Goal: Task Accomplishment & Management: Manage account settings

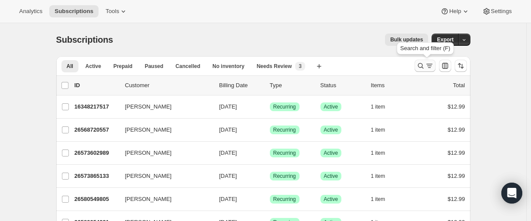
click at [419, 64] on icon "Search and filter results" at bounding box center [420, 65] width 9 height 9
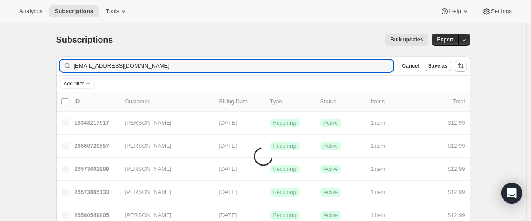
type input "[EMAIL_ADDRESS][DOMAIN_NAME]"
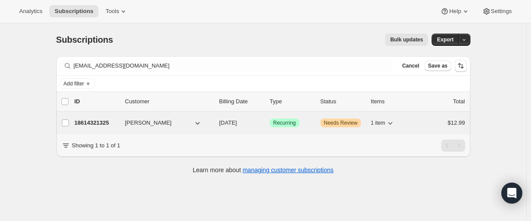
click at [101, 123] on p "18614321325" at bounding box center [96, 122] width 44 height 9
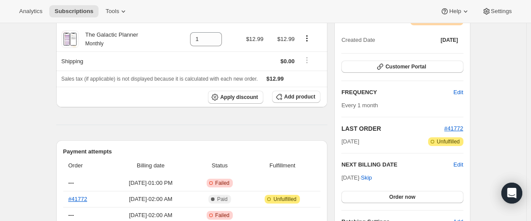
scroll to position [131, 0]
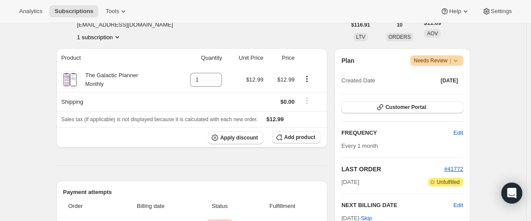
click at [462, 62] on span "Warning Needs Review |" at bounding box center [436, 60] width 53 height 10
click at [463, 62] on span "Warning Needs Review |" at bounding box center [436, 60] width 53 height 10
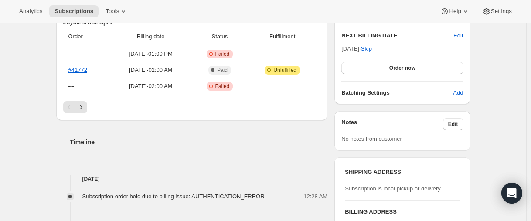
scroll to position [305, 0]
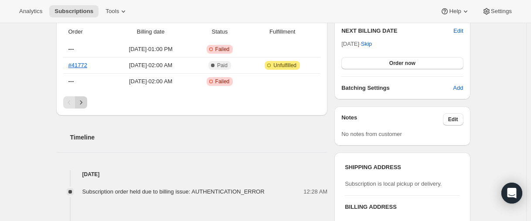
click at [87, 101] on button "Next" at bounding box center [81, 102] width 12 height 12
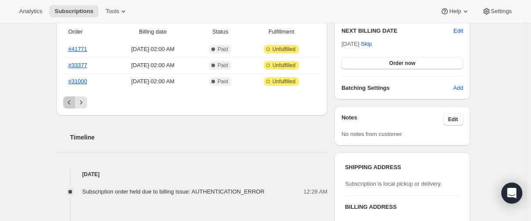
click at [70, 100] on icon "Previous" at bounding box center [69, 102] width 9 height 9
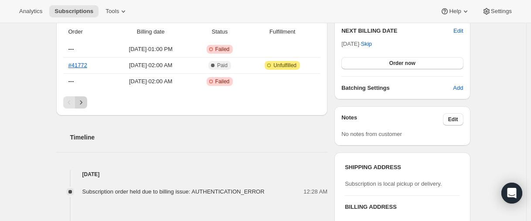
click at [81, 101] on icon "Next" at bounding box center [81, 102] width 9 height 9
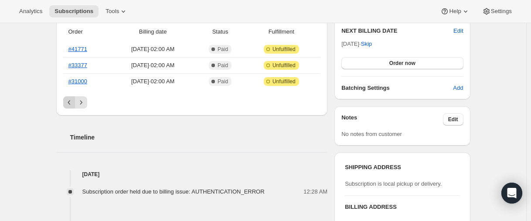
click at [67, 101] on icon "Previous" at bounding box center [69, 102] width 9 height 9
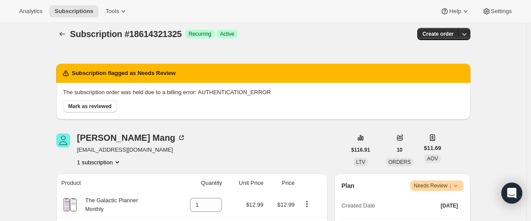
scroll to position [0, 0]
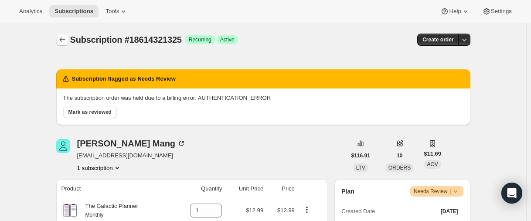
click at [65, 41] on icon "Subscriptions" at bounding box center [62, 39] width 9 height 9
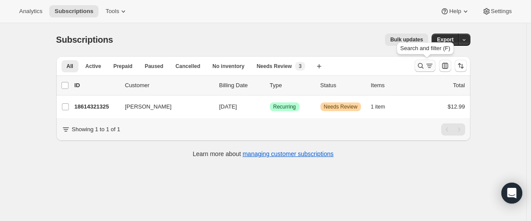
click at [419, 67] on icon "Search and filter results" at bounding box center [420, 65] width 9 height 9
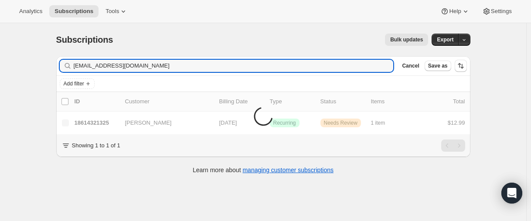
type input "[EMAIL_ADDRESS][DOMAIN_NAME]"
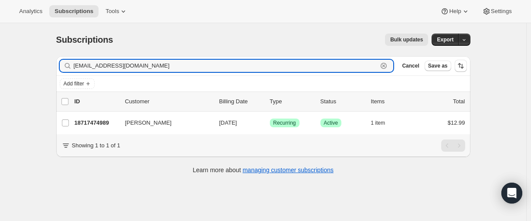
drag, startPoint x: 119, startPoint y: 68, endPoint x: 111, endPoint y: 80, distance: 15.0
click at [119, 68] on input "[EMAIL_ADDRESS][DOMAIN_NAME]" at bounding box center [226, 66] width 304 height 12
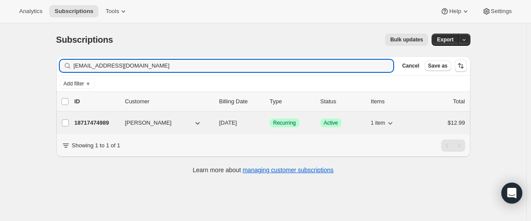
click at [98, 121] on p "18717474989" at bounding box center [96, 122] width 44 height 9
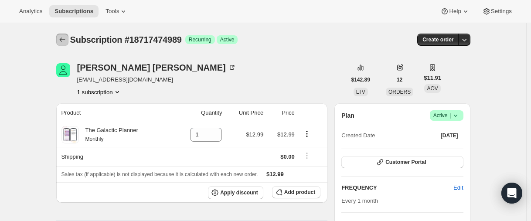
click at [62, 36] on icon "Subscriptions" at bounding box center [62, 39] width 9 height 9
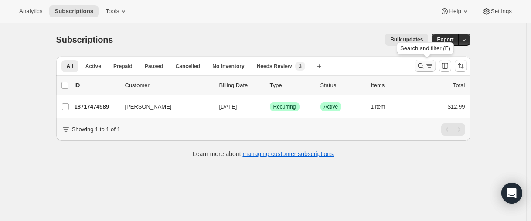
click at [422, 64] on icon "Search and filter results" at bounding box center [420, 66] width 6 height 6
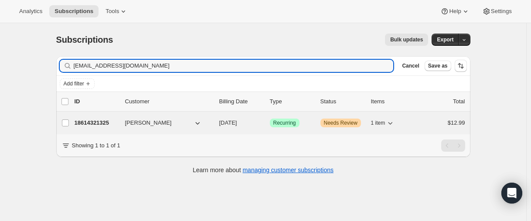
type input "[EMAIL_ADDRESS][DOMAIN_NAME]"
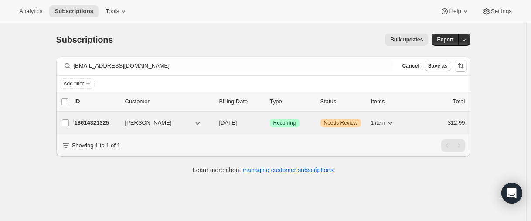
click at [92, 125] on p "18614321325" at bounding box center [96, 122] width 44 height 9
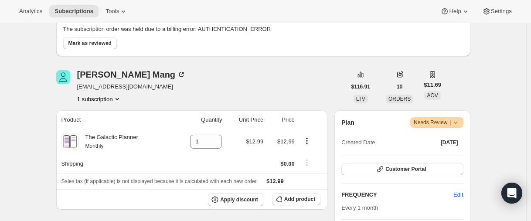
scroll to position [49, 0]
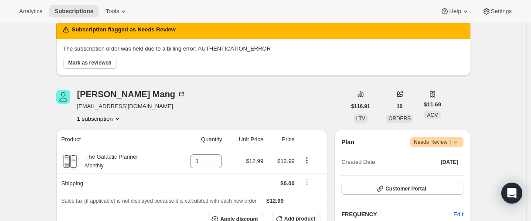
click at [454, 141] on icon at bounding box center [455, 142] width 9 height 9
click at [458, 141] on icon at bounding box center [455, 142] width 9 height 9
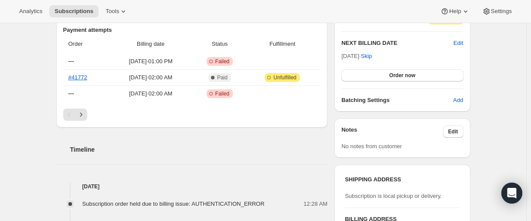
scroll to position [485, 0]
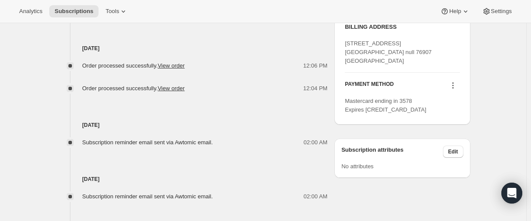
click at [456, 84] on icon at bounding box center [452, 85] width 9 height 9
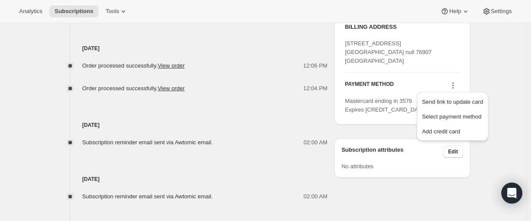
click at [456, 84] on icon at bounding box center [452, 85] width 9 height 9
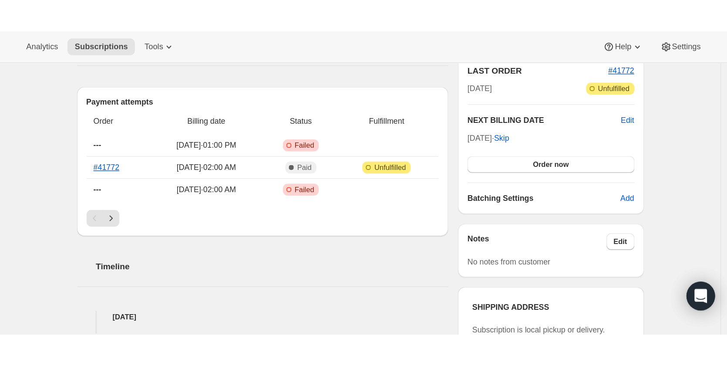
scroll to position [267, 0]
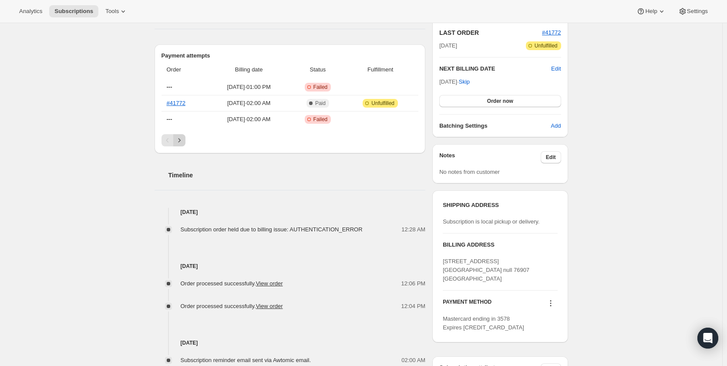
click at [181, 140] on icon "Next" at bounding box center [179, 140] width 9 height 9
click at [168, 136] on button "Previous" at bounding box center [168, 140] width 12 height 12
click at [183, 138] on icon "Next" at bounding box center [179, 140] width 9 height 9
click at [169, 135] on button "Previous" at bounding box center [168, 140] width 12 height 12
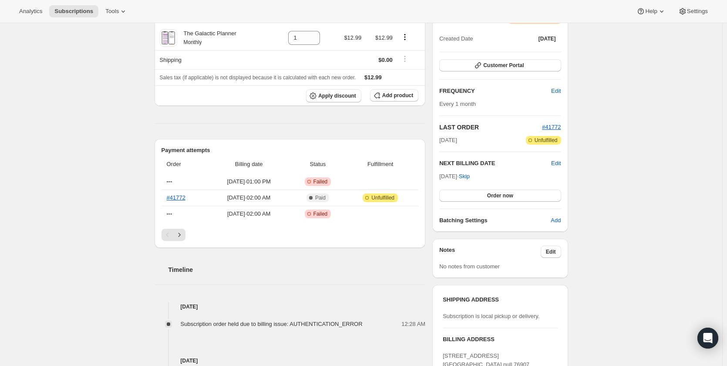
scroll to position [223, 0]
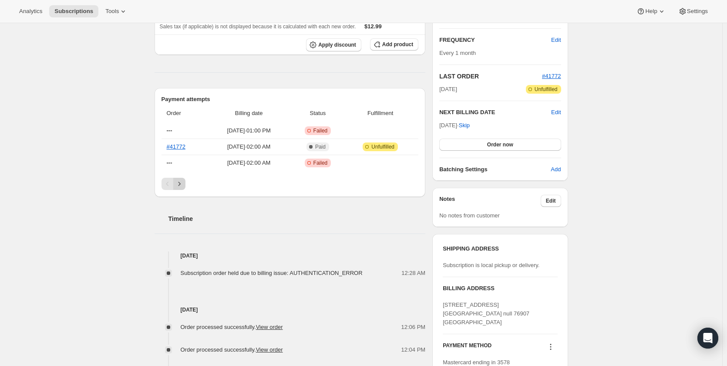
click at [184, 185] on icon "Next" at bounding box center [179, 183] width 9 height 9
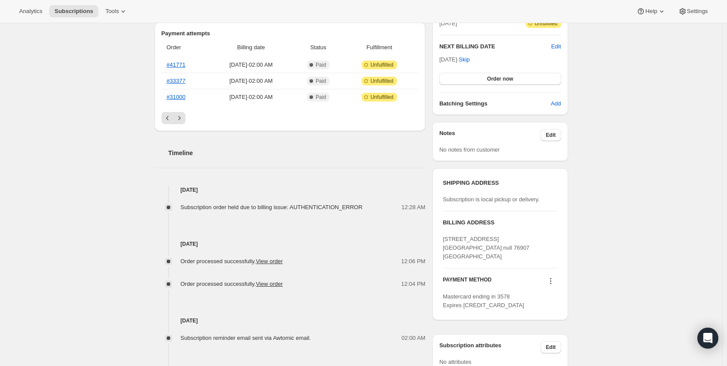
scroll to position [311, 0]
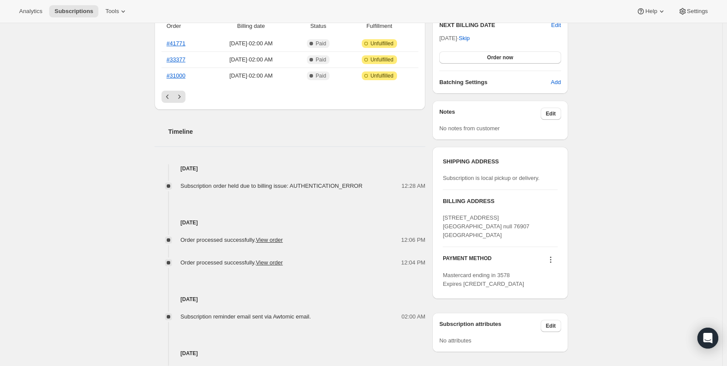
click at [530, 220] on icon at bounding box center [551, 259] width 9 height 9
click at [530, 220] on span "Select payment method" at bounding box center [550, 290] width 60 height 7
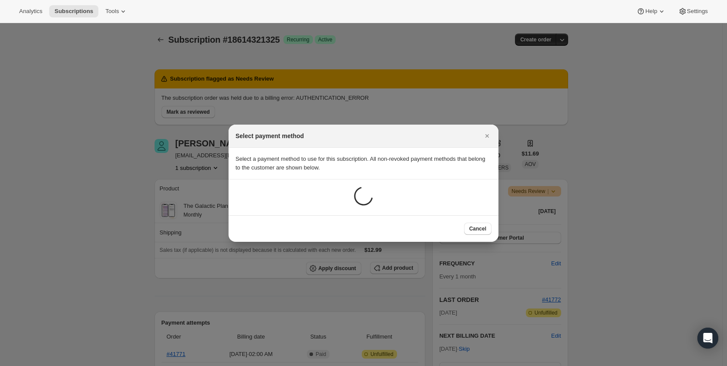
scroll to position [0, 0]
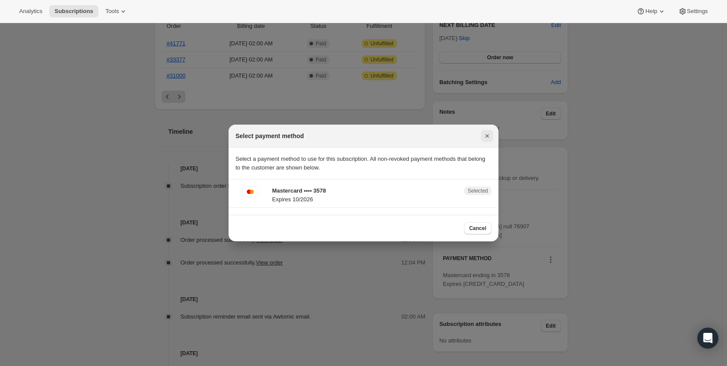
click at [490, 135] on icon "Close" at bounding box center [487, 136] width 9 height 9
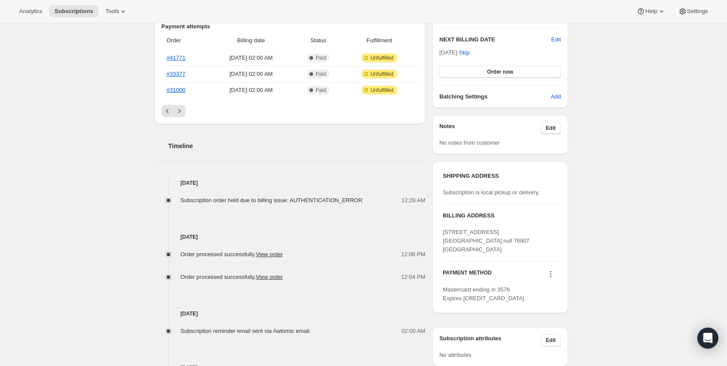
scroll to position [311, 0]
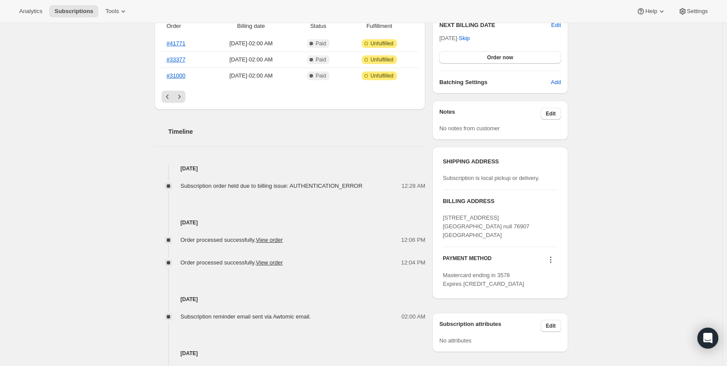
click at [530, 220] on icon at bounding box center [551, 259] width 9 height 9
click at [530, 220] on div "Subscription #18614321325. This page is ready Subscription #18614321325 Success…" at bounding box center [361, 98] width 723 height 770
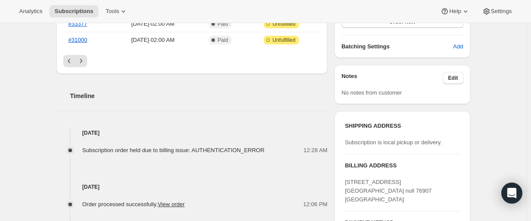
scroll to position [267, 0]
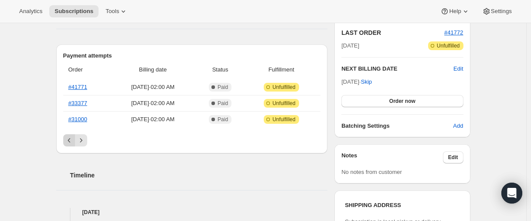
click at [74, 140] on icon "Previous" at bounding box center [69, 140] width 9 height 9
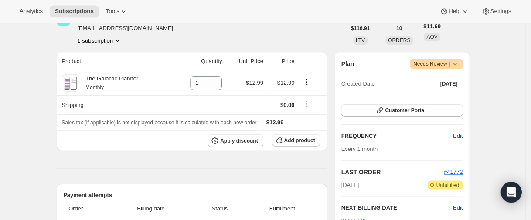
scroll to position [93, 0]
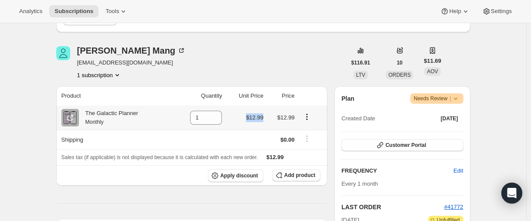
click at [246, 118] on td "$12.99" at bounding box center [244, 117] width 41 height 24
copy span "$12.99"
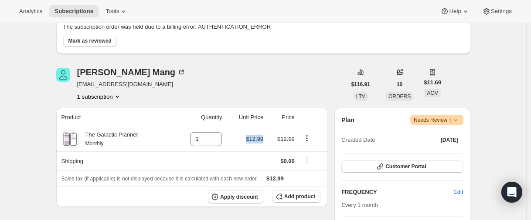
scroll to position [0, 0]
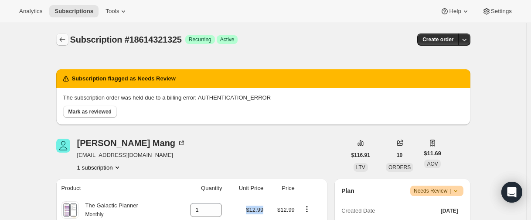
click at [65, 44] on button "Subscriptions" at bounding box center [62, 40] width 12 height 12
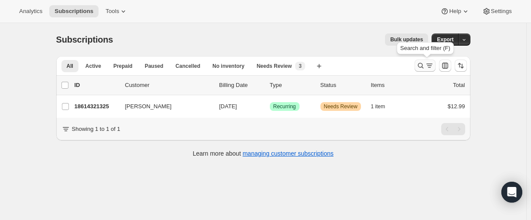
click at [419, 65] on icon "Search and filter results" at bounding box center [420, 65] width 9 height 9
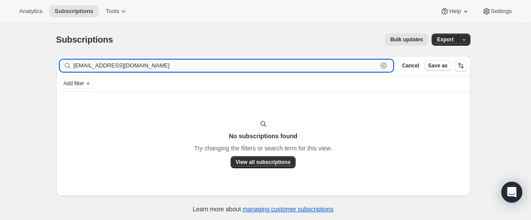
click at [125, 64] on input "willchilds421@icloud.com" at bounding box center [226, 66] width 304 height 12
paste input "fifers-airiest.27"
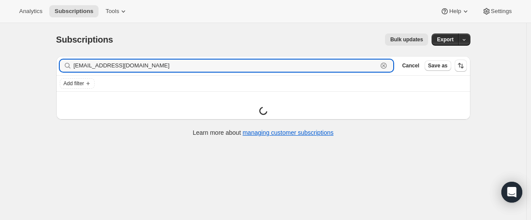
type input "fifers-airiest.27@icloud.com"
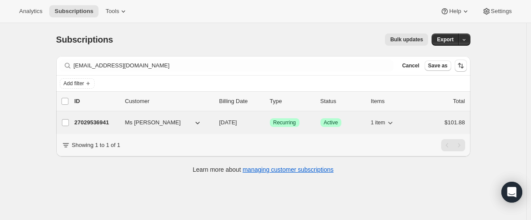
click at [89, 122] on p "27029536941" at bounding box center [96, 122] width 44 height 9
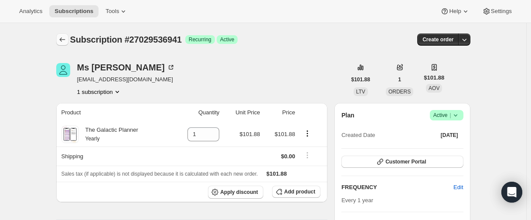
click at [63, 38] on icon "Subscriptions" at bounding box center [62, 39] width 9 height 9
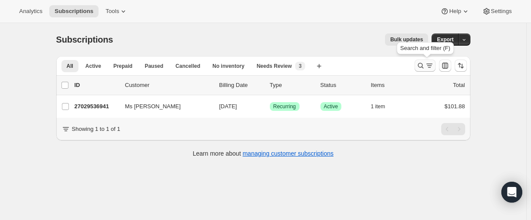
click at [421, 66] on icon "Search and filter results" at bounding box center [420, 65] width 9 height 9
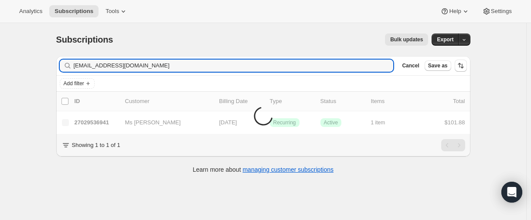
type input "suzsoul@yahoo.com"
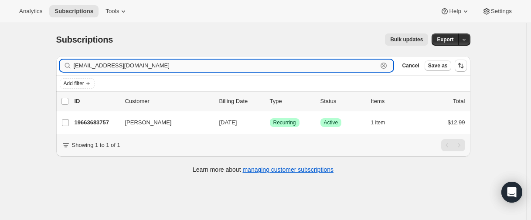
click at [108, 68] on input "suzsoul@yahoo.com" at bounding box center [226, 66] width 304 height 12
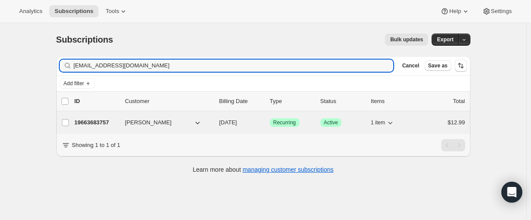
click at [103, 119] on p "19663683757" at bounding box center [96, 122] width 44 height 9
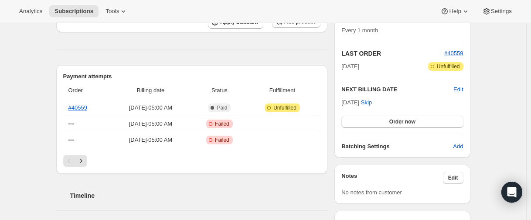
scroll to position [174, 0]
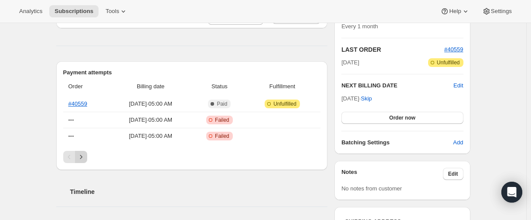
click at [82, 156] on icon "Next" at bounding box center [81, 157] width 9 height 9
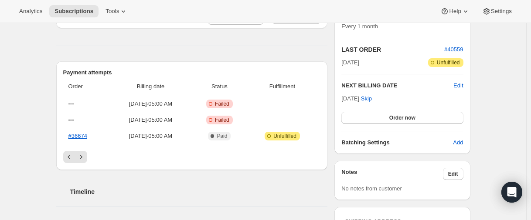
click at [70, 156] on icon "Previous" at bounding box center [69, 157] width 9 height 9
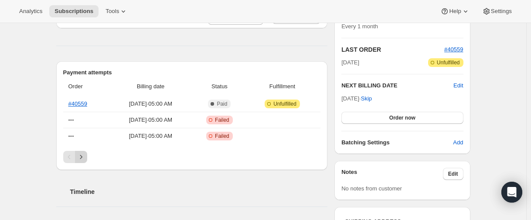
click at [84, 155] on icon "Next" at bounding box center [81, 157] width 9 height 9
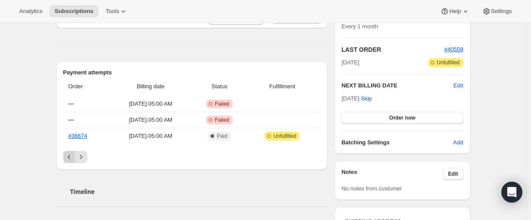
click at [69, 156] on icon "Previous" at bounding box center [69, 157] width 9 height 9
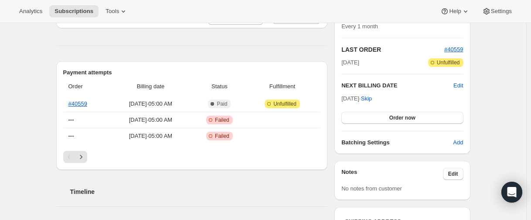
scroll to position [0, 0]
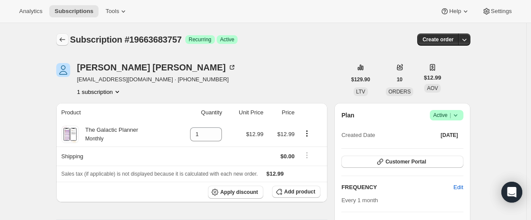
click at [64, 42] on icon "Subscriptions" at bounding box center [62, 39] width 9 height 9
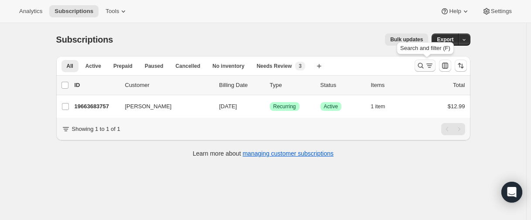
click at [418, 66] on icon "Search and filter results" at bounding box center [420, 65] width 9 height 9
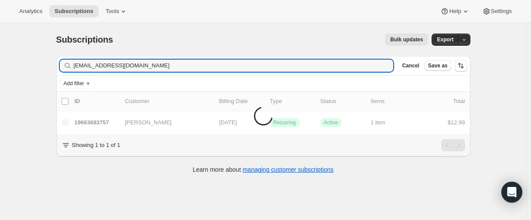
type input "ninthavatar@yahoo.com"
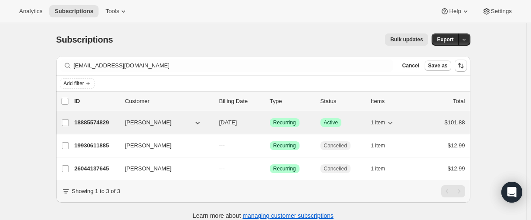
click at [90, 123] on p "18885574829" at bounding box center [96, 122] width 44 height 9
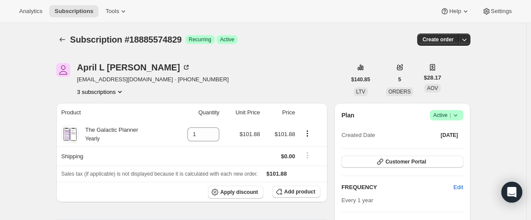
drag, startPoint x: 82, startPoint y: 89, endPoint x: 89, endPoint y: 93, distance: 8.0
click at [84, 91] on button "3 subscriptions" at bounding box center [100, 92] width 47 height 9
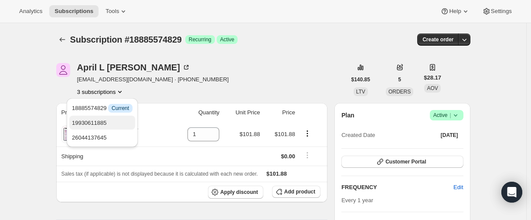
click at [89, 121] on span "19930611885" at bounding box center [89, 123] width 35 height 7
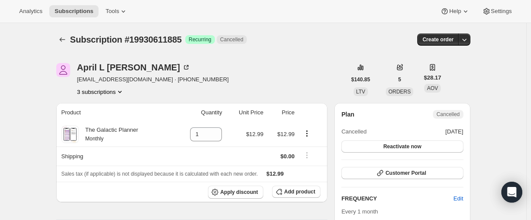
click at [91, 94] on button "3 subscriptions" at bounding box center [100, 92] width 47 height 9
drag, startPoint x: 97, startPoint y: 91, endPoint x: 98, endPoint y: 96, distance: 4.9
click at [98, 91] on button "3 subscriptions" at bounding box center [100, 92] width 47 height 9
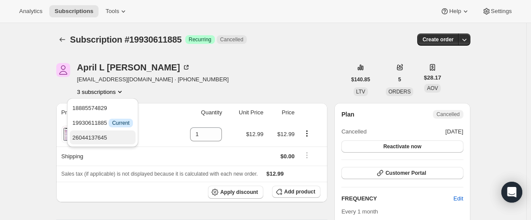
click at [88, 140] on span "26044137645" at bounding box center [89, 138] width 35 height 7
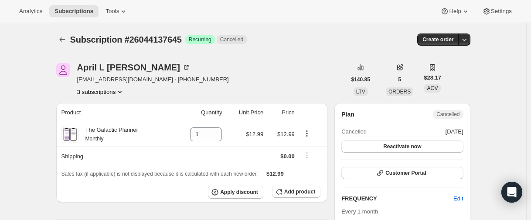
click at [93, 92] on button "3 subscriptions" at bounding box center [100, 92] width 47 height 9
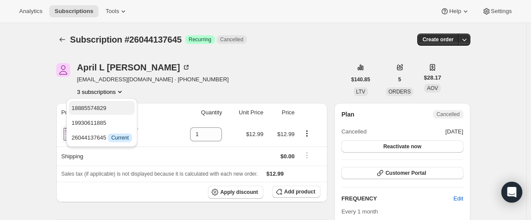
click at [99, 104] on span "18885574829" at bounding box center [101, 108] width 61 height 9
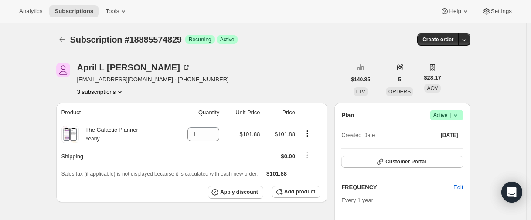
click at [111, 92] on button "3 subscriptions" at bounding box center [100, 92] width 47 height 9
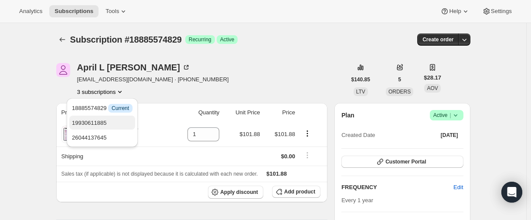
click at [106, 118] on button "19930611885" at bounding box center [102, 123] width 66 height 14
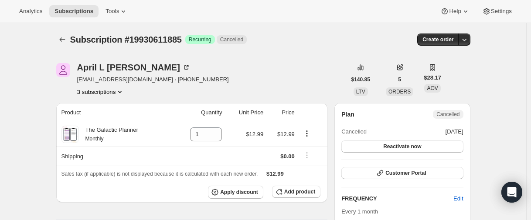
click at [106, 91] on button "3 subscriptions" at bounding box center [100, 92] width 47 height 9
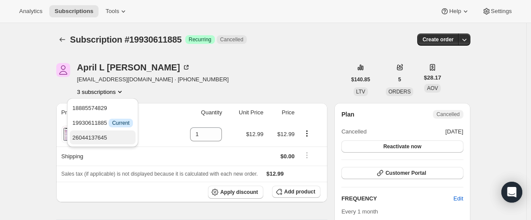
click at [100, 134] on span "26044137645" at bounding box center [102, 138] width 61 height 9
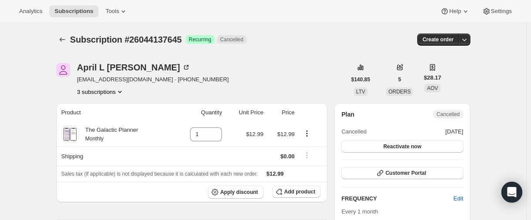
click at [114, 89] on button "3 subscriptions" at bounding box center [100, 92] width 47 height 9
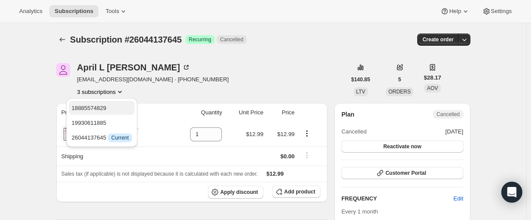
click at [111, 103] on button "18885574829" at bounding box center [102, 108] width 66 height 14
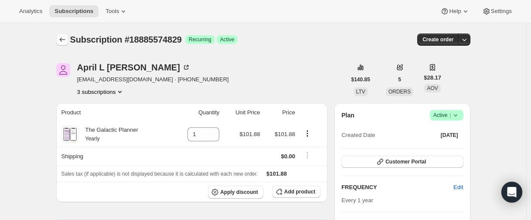
click at [62, 38] on icon "Subscriptions" at bounding box center [62, 39] width 9 height 9
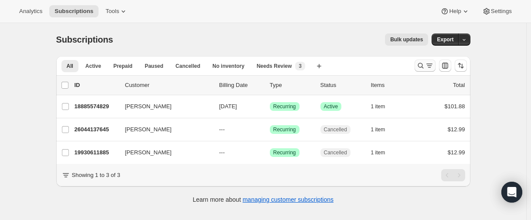
click at [420, 67] on icon "Search and filter results" at bounding box center [420, 65] width 9 height 9
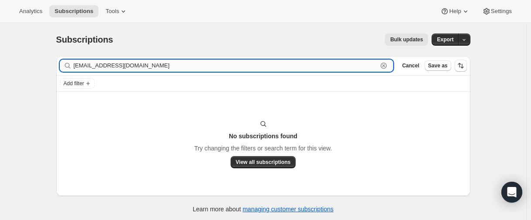
click at [148, 66] on input "dricapr2@gmail.com" at bounding box center [226, 66] width 304 height 12
paste input "athena.lund@gmail.com"
type input "athena.lund@gmail.com"
